Goal: Task Accomplishment & Management: Use online tool/utility

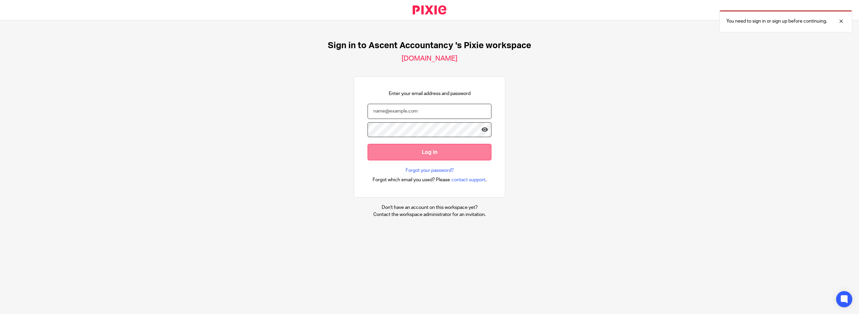
type input "Lisa@ascentaccountancy.co.uk"
click at [400, 154] on input "Log in" at bounding box center [430, 152] width 124 height 16
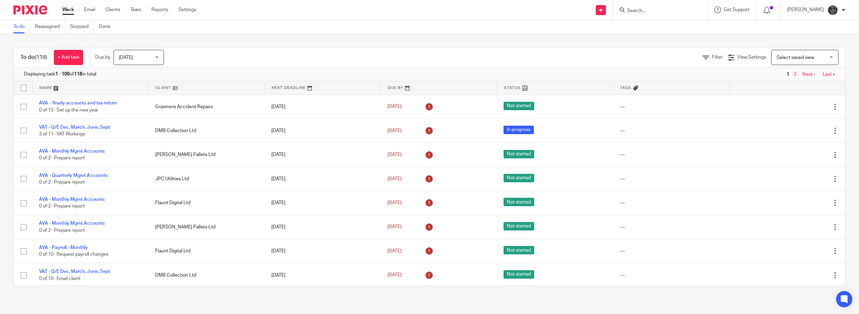
click at [678, 8] on input "Search" at bounding box center [657, 11] width 61 height 6
type input "adm"
click button "submit" at bounding box center [0, 0] width 0 height 0
click at [659, 34] on link at bounding box center [682, 28] width 114 height 15
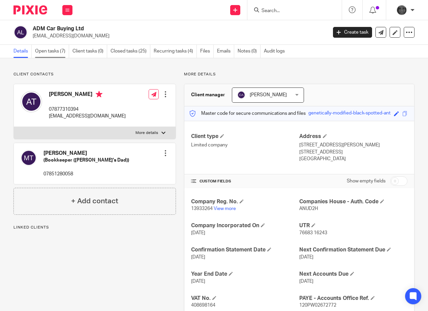
click at [44, 53] on link "Open tasks (7)" at bounding box center [52, 51] width 34 height 13
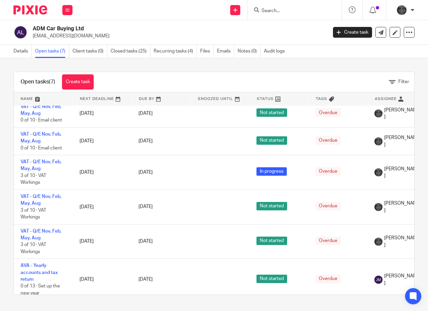
scroll to position [44, 0]
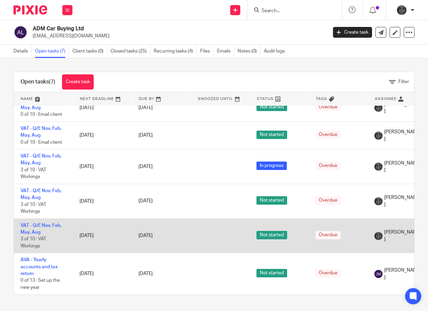
click at [37, 223] on td "VAT - Q/E Nov, Feb, May, Aug 3 of 10 · VAT Workings" at bounding box center [43, 236] width 59 height 35
click at [37, 223] on link "VAT - Q/E Nov, Feb, May, Aug" at bounding box center [41, 228] width 41 height 11
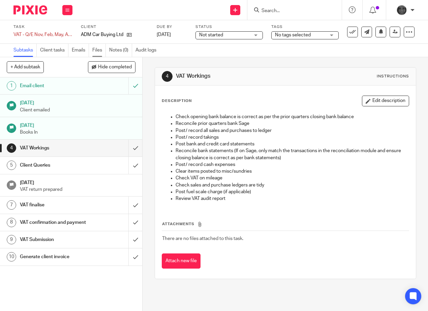
click at [95, 49] on link "Files" at bounding box center [98, 50] width 13 height 13
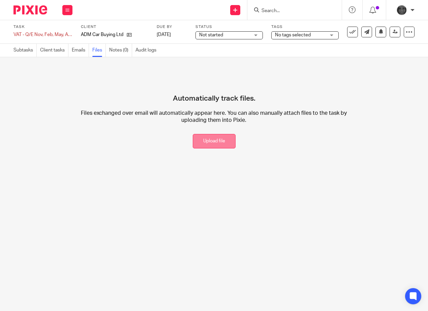
click at [221, 145] on button "Upload file" at bounding box center [214, 141] width 43 height 14
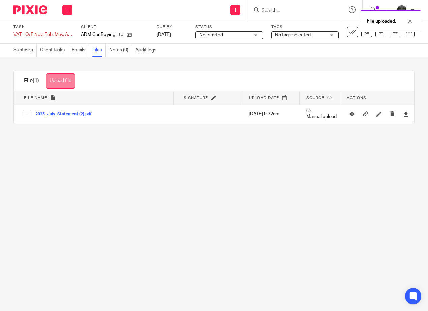
click at [61, 82] on button "Upload file" at bounding box center [60, 80] width 29 height 15
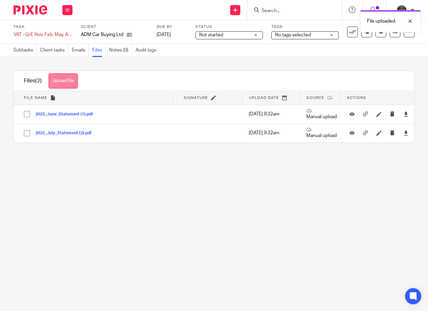
drag, startPoint x: 66, startPoint y: 79, endPoint x: 13, endPoint y: 89, distance: 54.1
click at [66, 79] on button "Upload file" at bounding box center [62, 80] width 29 height 15
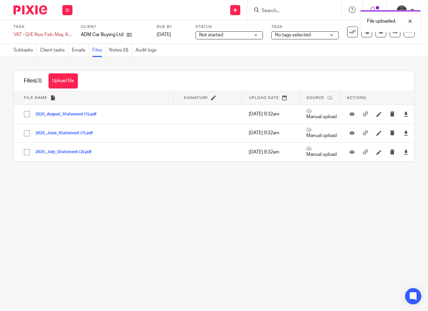
click at [64, 79] on button "Upload file" at bounding box center [62, 80] width 29 height 15
